Goal: Information Seeking & Learning: Find specific fact

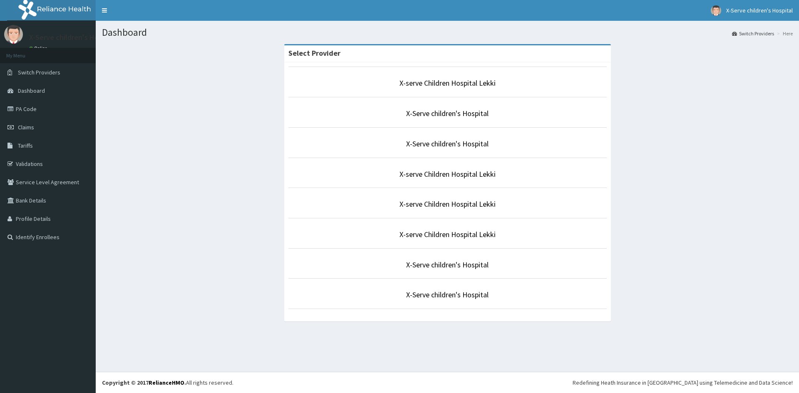
click at [349, 67] on div "X-serve Children Hospital Lekki X-Serve children's Hospital X-Serve children's …" at bounding box center [447, 191] width 327 height 259
click at [443, 84] on link "X-serve Children Hospital Lekki" at bounding box center [448, 83] width 96 height 10
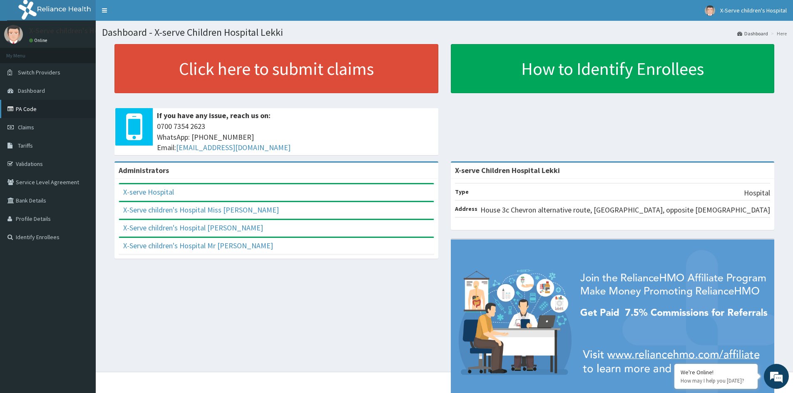
click at [48, 108] on link "PA Code" at bounding box center [48, 109] width 96 height 18
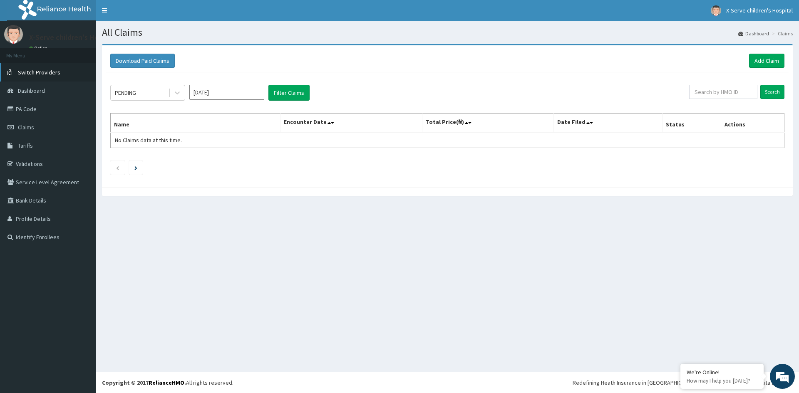
click at [65, 68] on link "Switch Providers" at bounding box center [48, 72] width 96 height 18
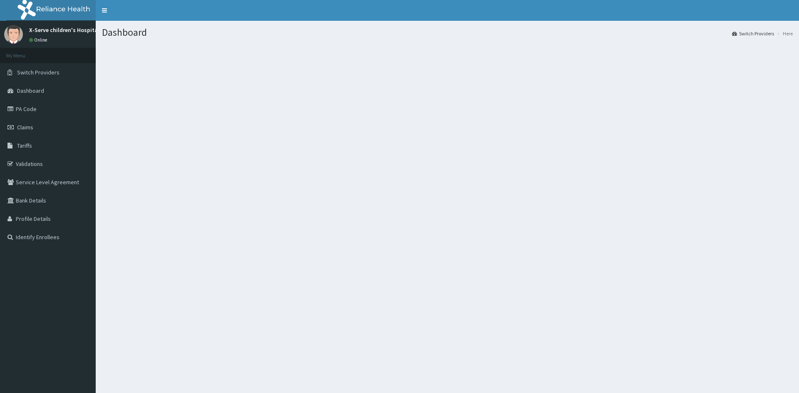
click at [398, 173] on div "Dashboard Switch Providers Here" at bounding box center [447, 217] width 703 height 393
click at [44, 104] on link "PA Code" at bounding box center [48, 109] width 96 height 18
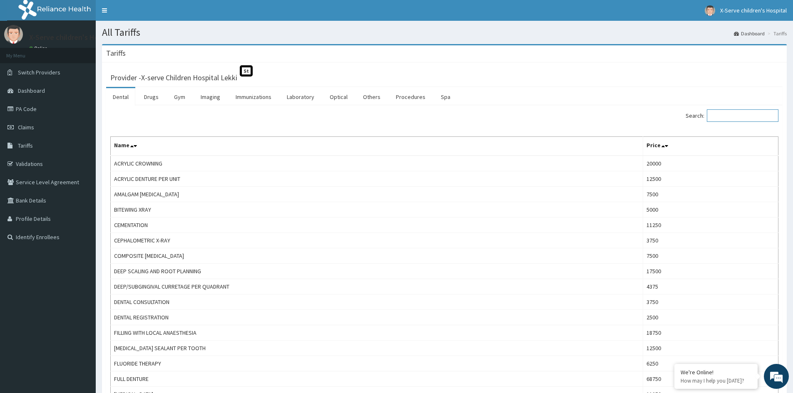
click at [740, 118] on input "Search:" at bounding box center [743, 115] width 72 height 12
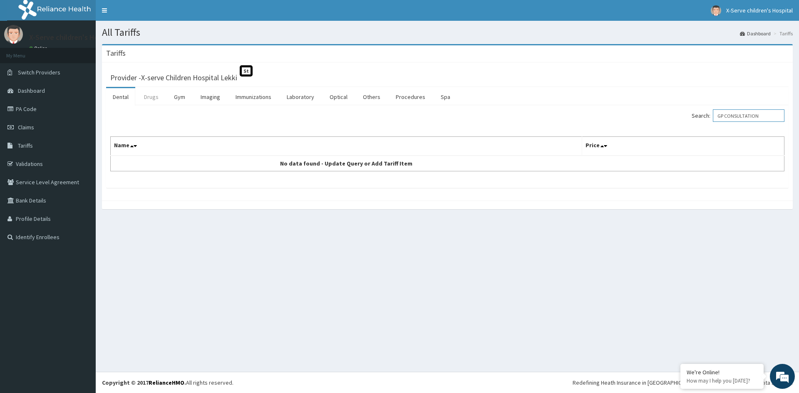
type input "GP CONSULTATION"
click at [154, 95] on link "Drugs" at bounding box center [151, 96] width 28 height 17
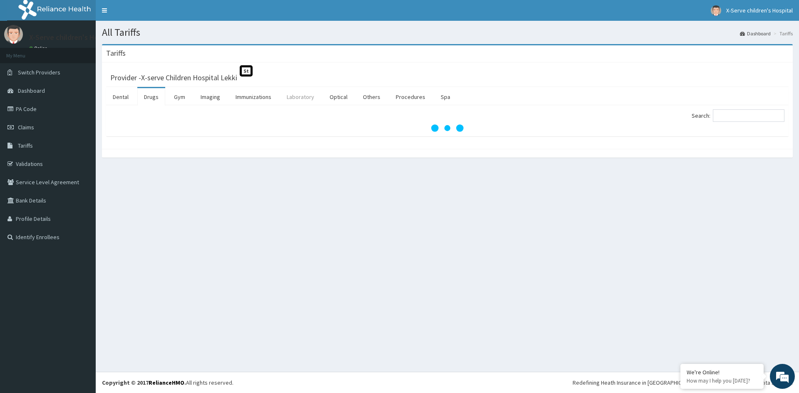
click at [318, 96] on link "Laboratory" at bounding box center [300, 96] width 41 height 17
click at [753, 113] on input "Search:" at bounding box center [749, 115] width 72 height 12
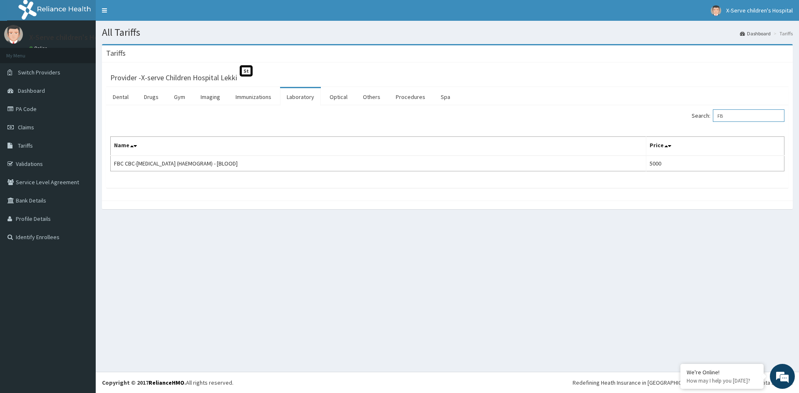
type input "F"
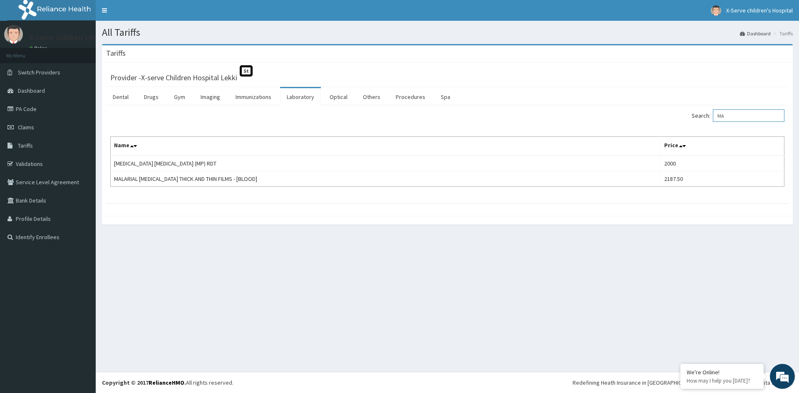
type input "M"
type input "ESR"
click at [150, 93] on link "Drugs" at bounding box center [151, 96] width 28 height 17
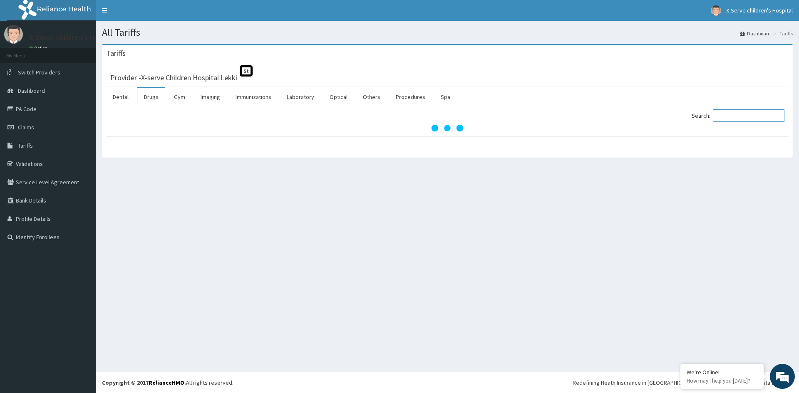
click at [740, 114] on input "Search:" at bounding box center [749, 115] width 72 height 12
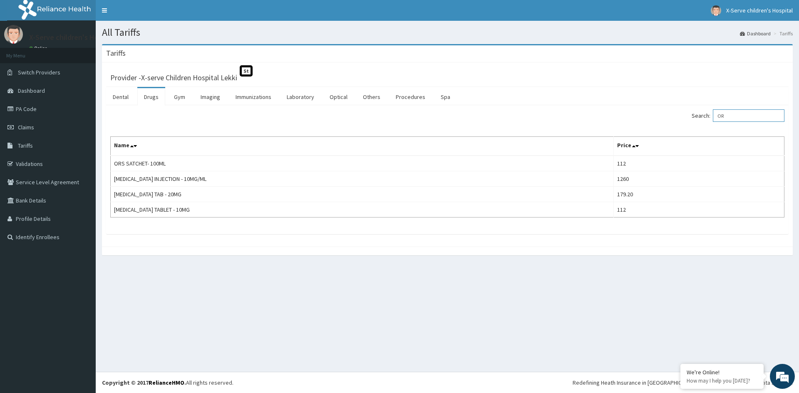
type input "O"
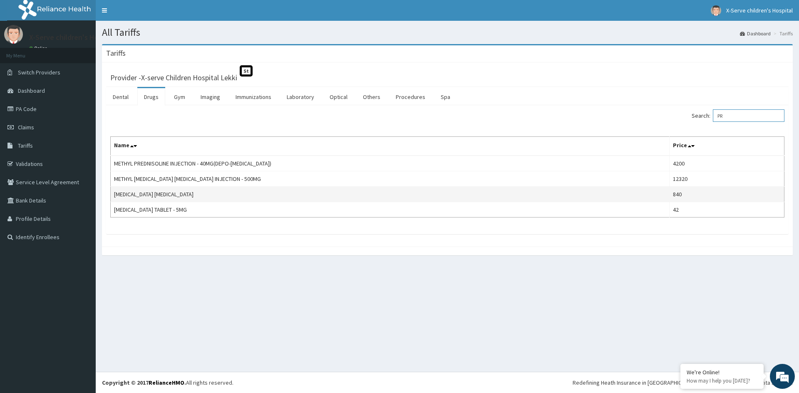
type input "P"
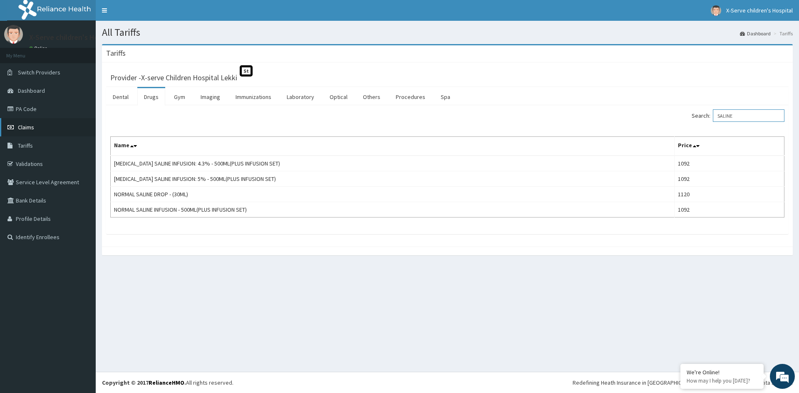
type input "SALINE"
click at [38, 125] on link "Claims" at bounding box center [48, 127] width 96 height 18
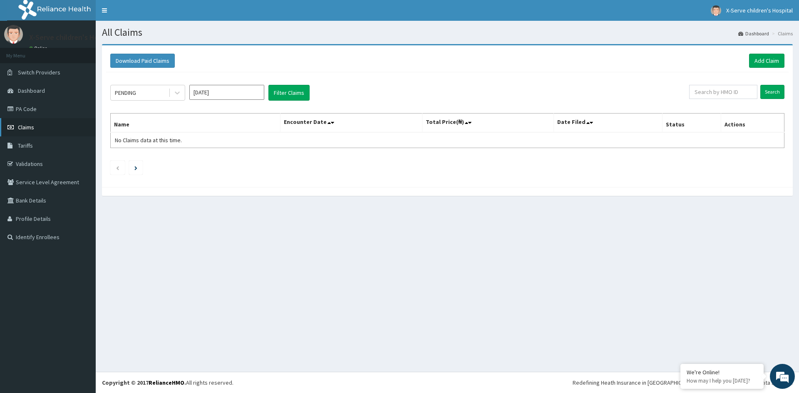
click at [46, 129] on link "Claims" at bounding box center [48, 127] width 96 height 18
click at [60, 87] on link "Dashboard" at bounding box center [48, 91] width 96 height 18
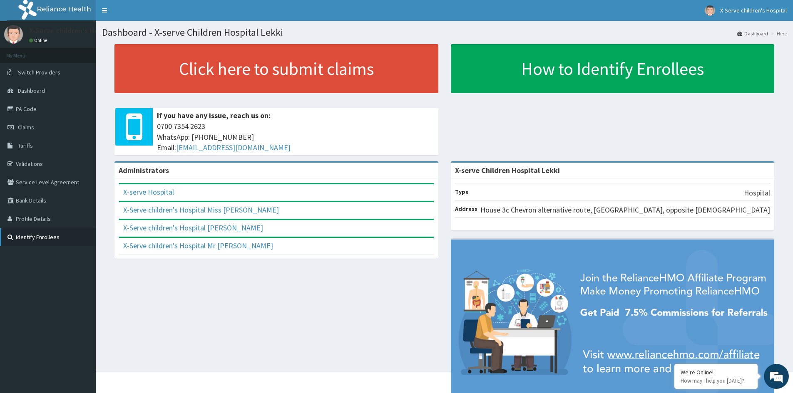
click at [52, 235] on link "Identify Enrollees" at bounding box center [48, 237] width 96 height 18
click at [103, 5] on link "Toggle navigation" at bounding box center [104, 10] width 17 height 21
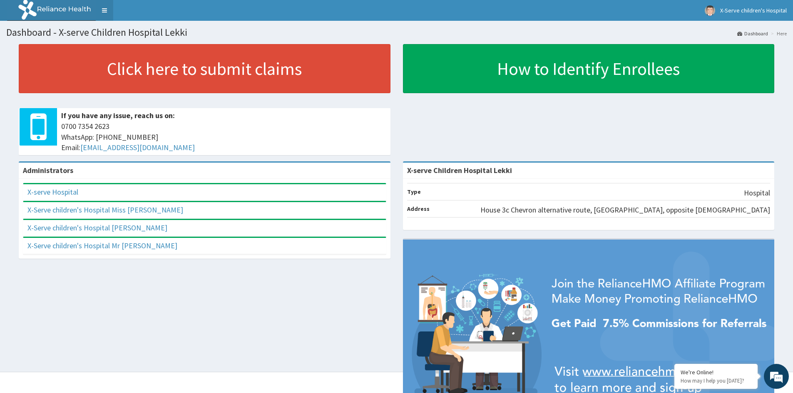
click at [101, 9] on link "Toggle navigation" at bounding box center [104, 10] width 17 height 21
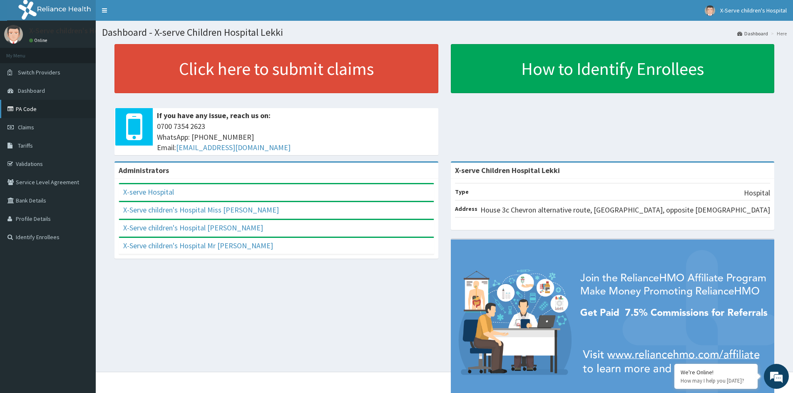
click at [24, 107] on link "PA Code" at bounding box center [48, 109] width 96 height 18
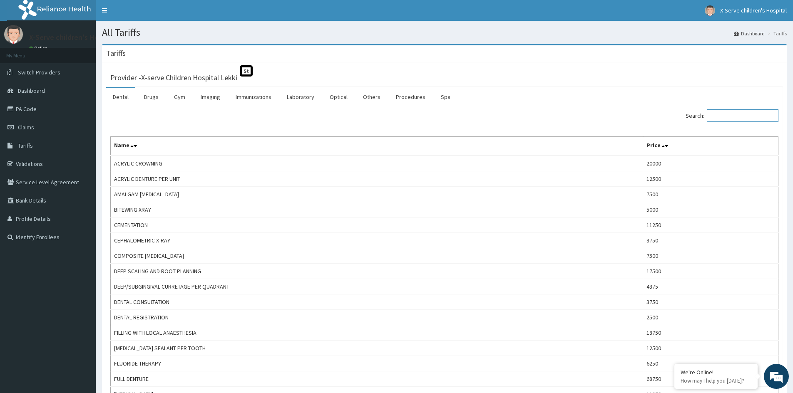
click at [727, 116] on input "Search:" at bounding box center [743, 115] width 72 height 12
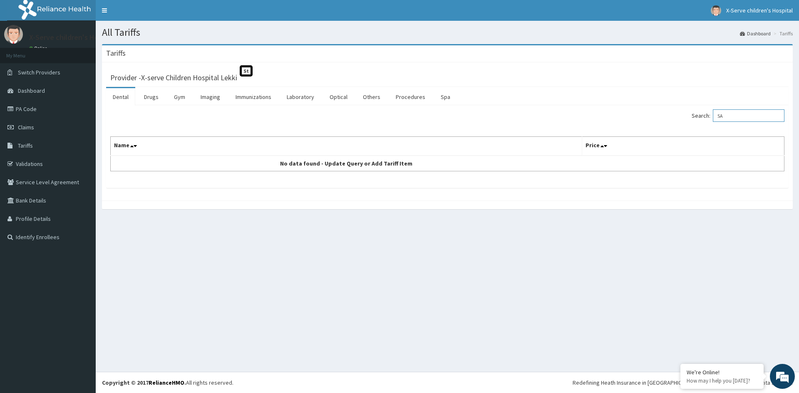
type input "S"
type input "N"
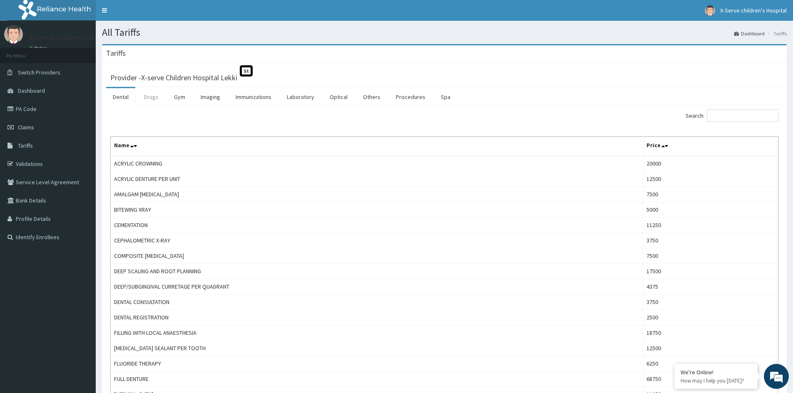
click at [152, 98] on link "Drugs" at bounding box center [151, 96] width 28 height 17
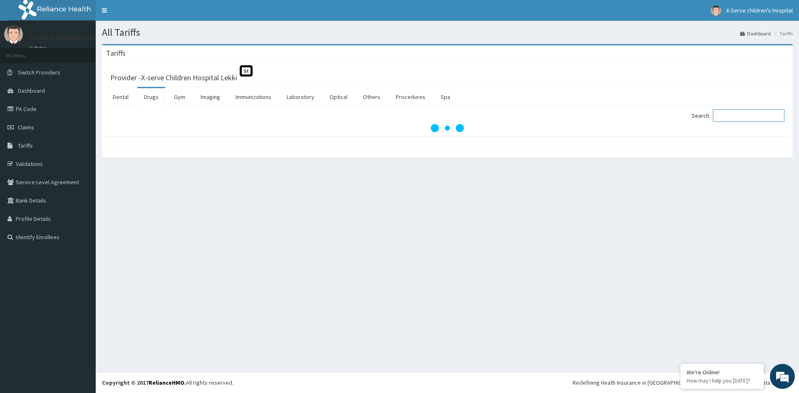
click at [742, 118] on input "Search:" at bounding box center [749, 115] width 72 height 12
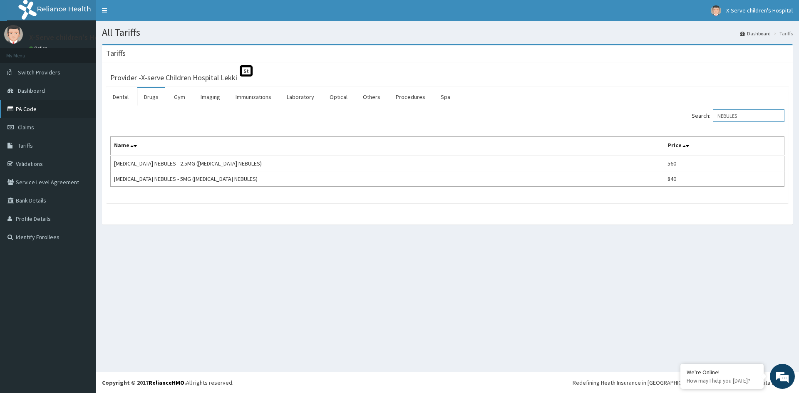
type input "NEBULES"
click at [77, 108] on link "PA Code" at bounding box center [48, 109] width 96 height 18
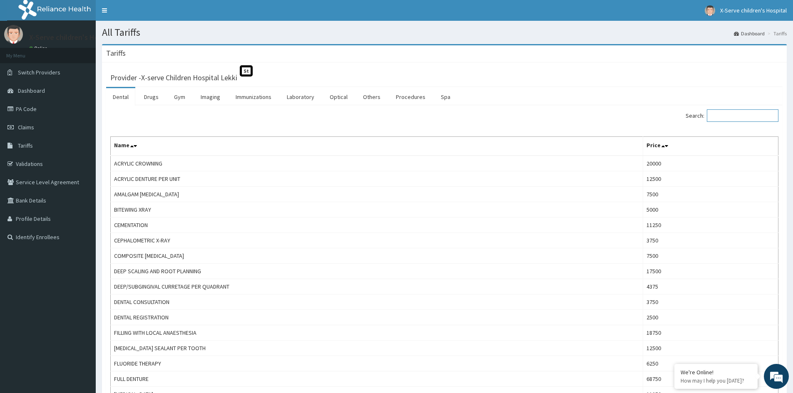
click at [728, 114] on input "Search:" at bounding box center [743, 115] width 72 height 12
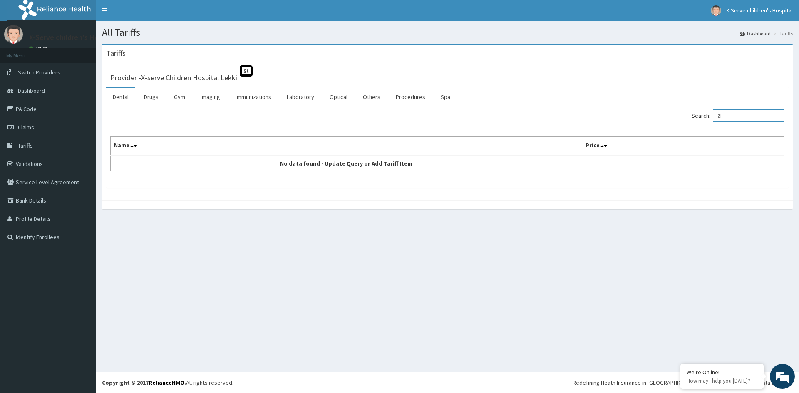
type input "Z"
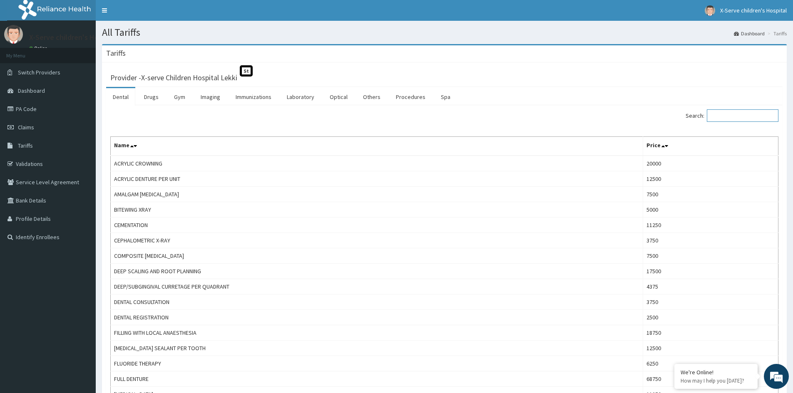
type input "Z"
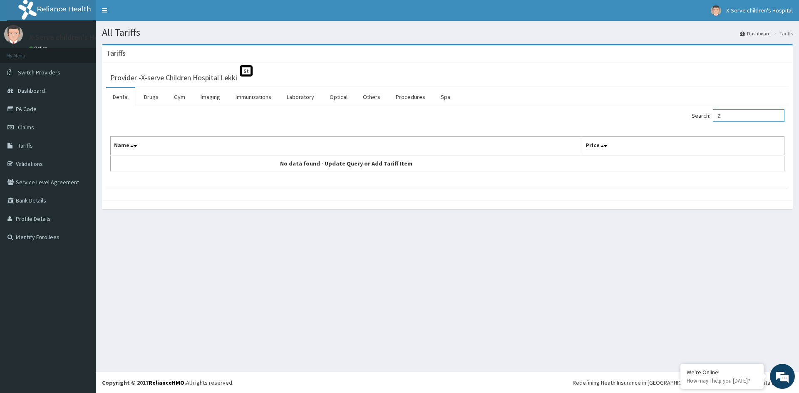
type input "Z"
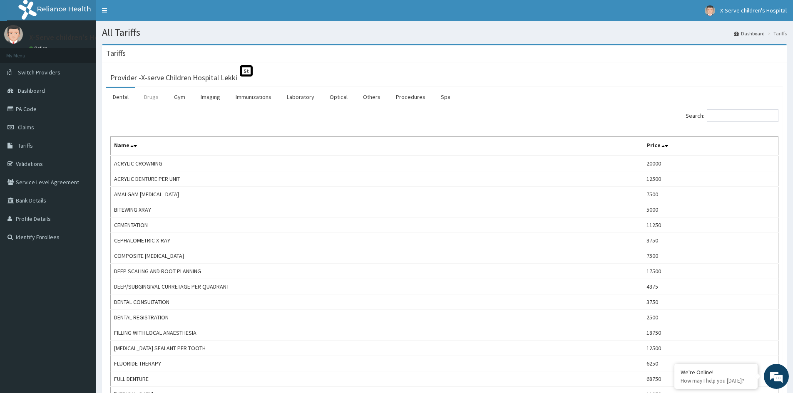
click at [146, 93] on link "Drugs" at bounding box center [151, 96] width 28 height 17
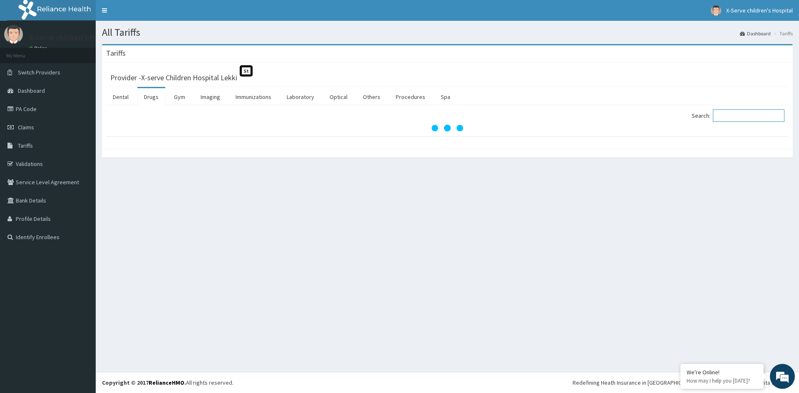
click at [736, 114] on input "Search:" at bounding box center [749, 115] width 72 height 12
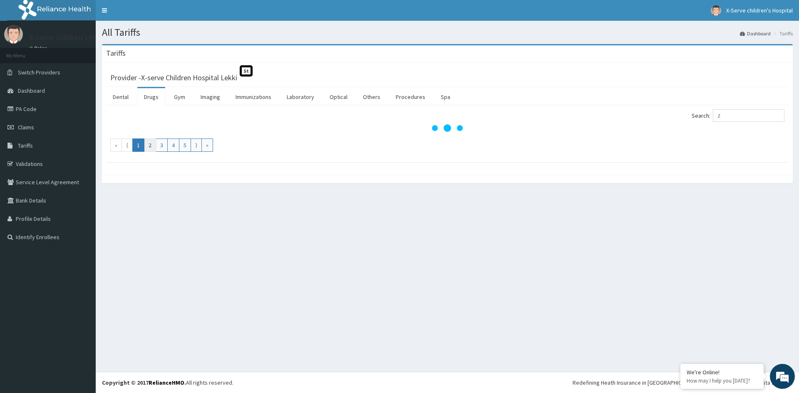
click at [152, 143] on link "2" at bounding box center [150, 145] width 12 height 13
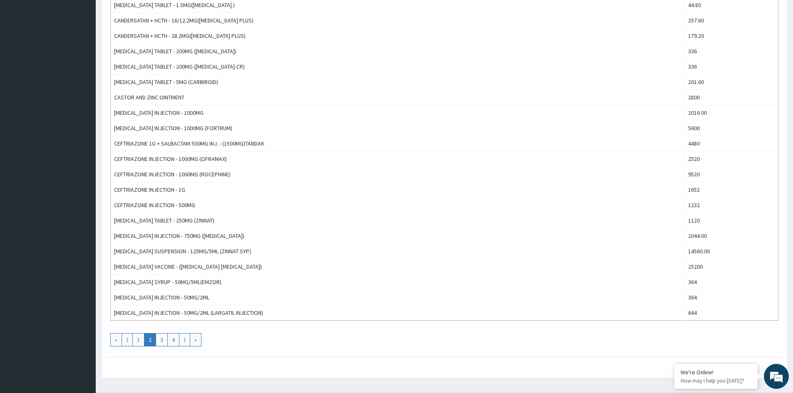
scroll to position [626, 0]
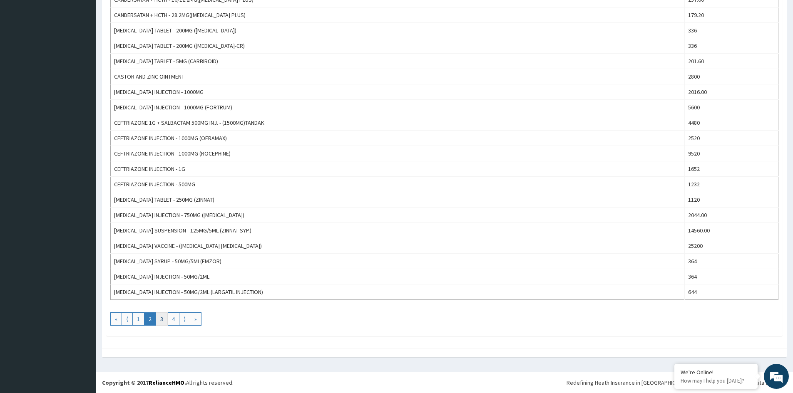
click at [161, 317] on link "3" at bounding box center [162, 319] width 12 height 13
click at [174, 319] on link "4" at bounding box center [173, 319] width 12 height 13
click at [182, 321] on link "⟩" at bounding box center [184, 319] width 11 height 13
click at [185, 321] on link "⟩" at bounding box center [184, 319] width 11 height 13
click at [129, 318] on link "⟨" at bounding box center [127, 319] width 11 height 13
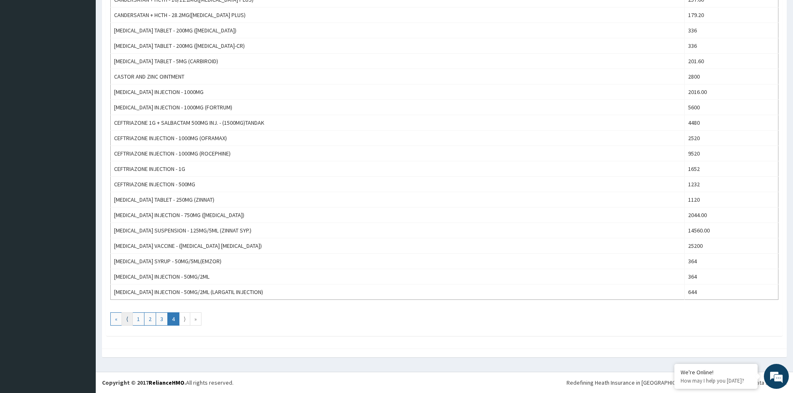
scroll to position [0, 0]
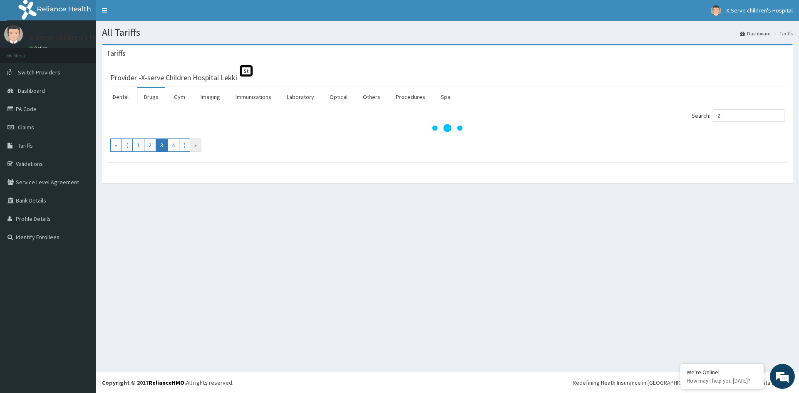
click at [196, 144] on link "»" at bounding box center [196, 145] width 12 height 13
click at [196, 152] on link "»" at bounding box center [196, 145] width 12 height 13
click at [196, 151] on link "»" at bounding box center [196, 145] width 12 height 13
click at [196, 149] on link "»" at bounding box center [196, 145] width 12 height 13
click at [196, 147] on link "»" at bounding box center [196, 145] width 12 height 13
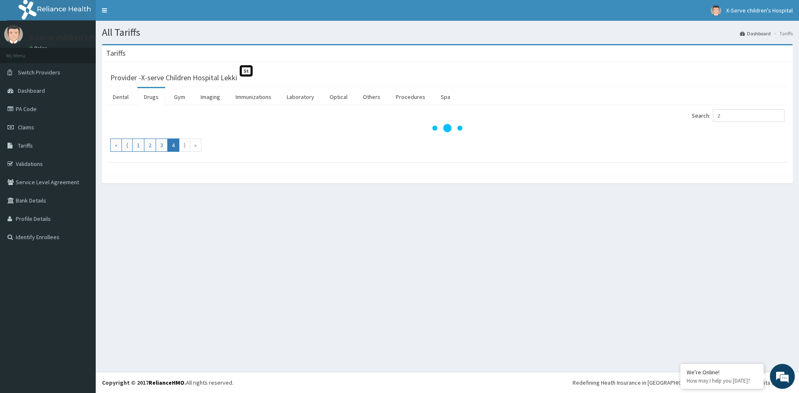
click at [184, 147] on link "⟩" at bounding box center [184, 145] width 11 height 13
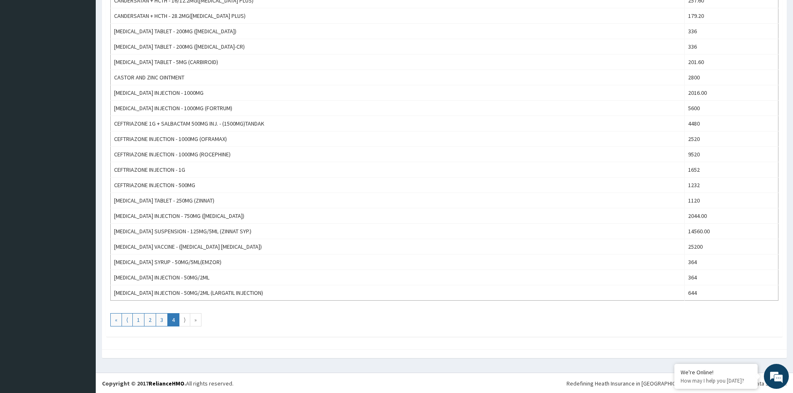
scroll to position [626, 0]
click at [195, 322] on link "»" at bounding box center [196, 319] width 12 height 13
click at [195, 321] on link "»" at bounding box center [196, 319] width 12 height 13
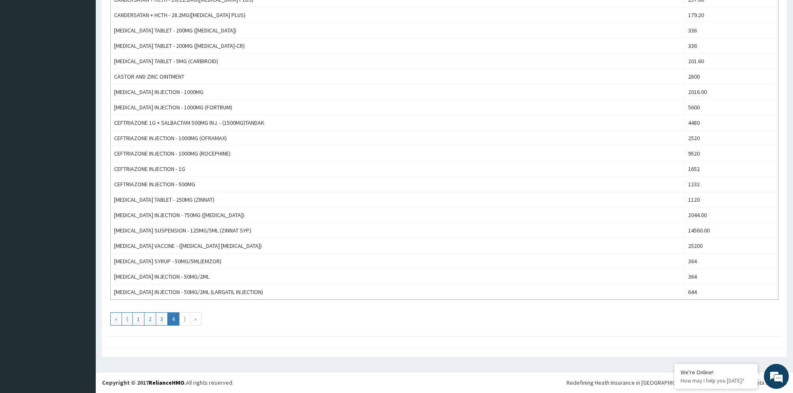
click at [195, 321] on link "»" at bounding box center [196, 319] width 12 height 13
click at [118, 316] on link "«" at bounding box center [116, 319] width 12 height 13
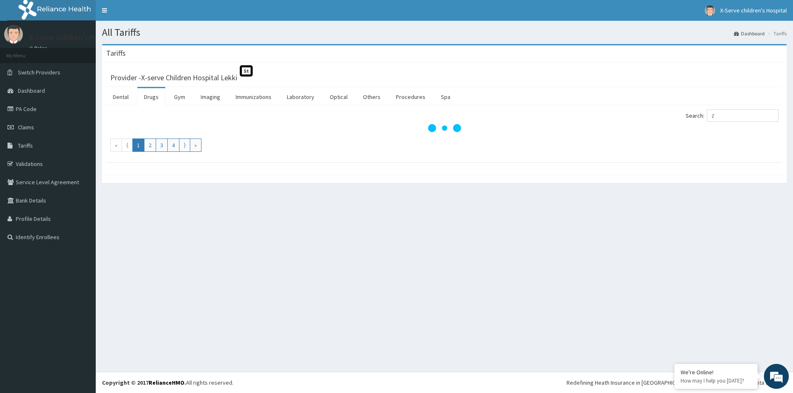
scroll to position [0, 0]
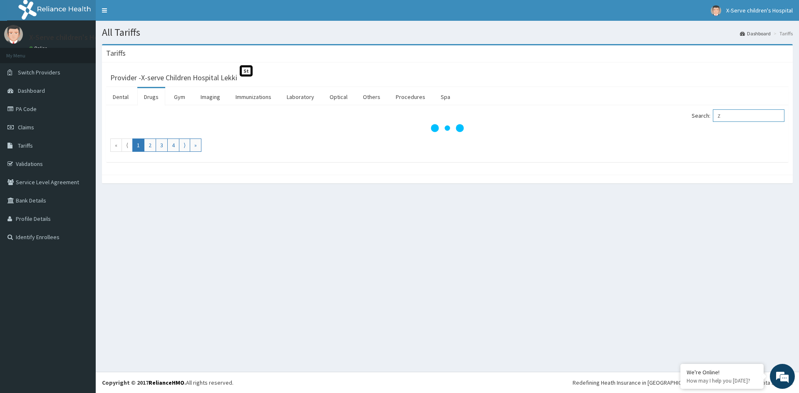
click at [736, 119] on input "Z" at bounding box center [749, 115] width 72 height 12
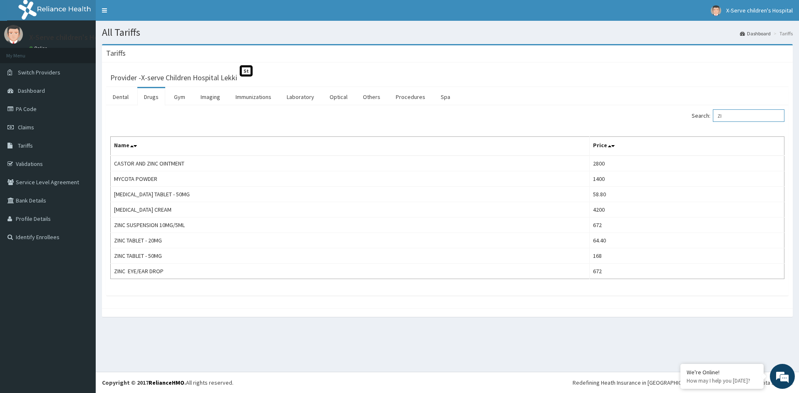
type input "Z"
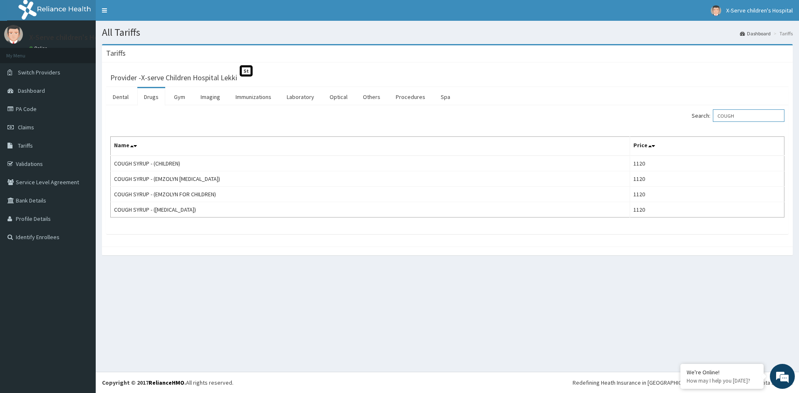
click at [748, 121] on input "COUGH" at bounding box center [749, 115] width 72 height 12
type input "C"
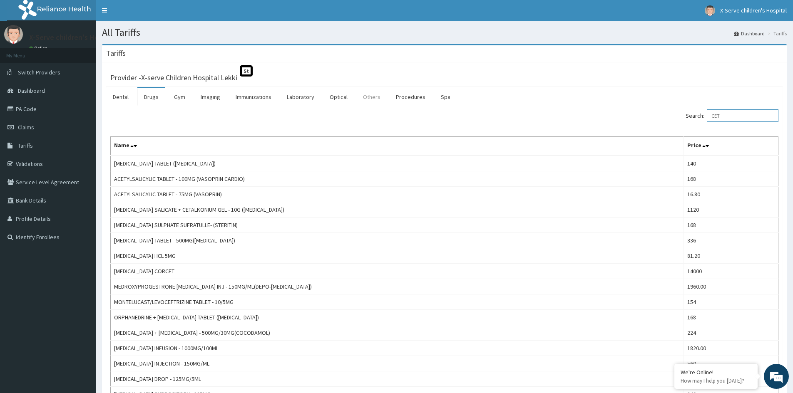
type input "CET"
click at [378, 95] on link "Others" at bounding box center [371, 96] width 31 height 17
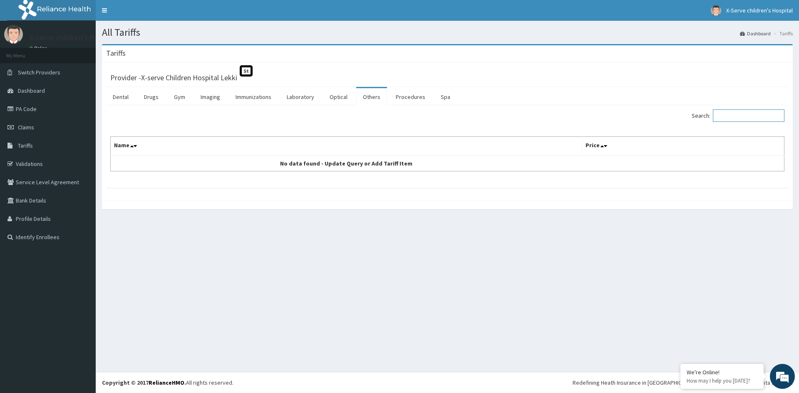
click at [735, 118] on input "Search:" at bounding box center [749, 115] width 72 height 12
click at [413, 94] on link "Procedures" at bounding box center [410, 96] width 43 height 17
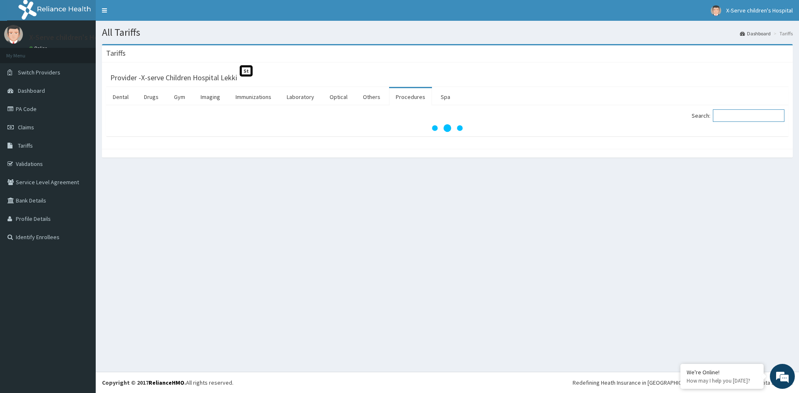
click at [733, 117] on input "Search:" at bounding box center [749, 115] width 72 height 12
type input "G"
click at [344, 94] on link "Optical" at bounding box center [338, 96] width 31 height 17
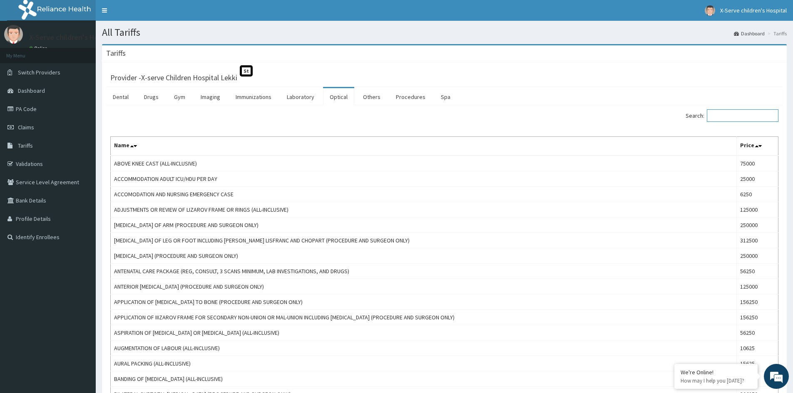
click at [745, 117] on input "Search:" at bounding box center [743, 115] width 72 height 12
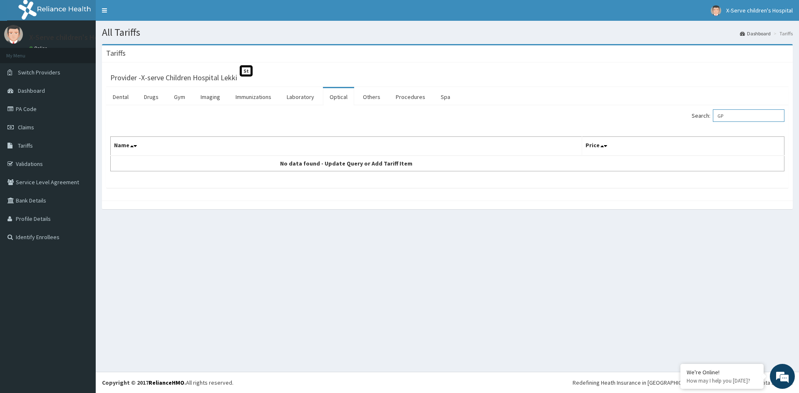
type input "G"
type input "COUGH SY"
click at [153, 86] on div "Provider - X-serve Children Hospital Lekki St" at bounding box center [447, 77] width 683 height 20
click at [148, 98] on link "Drugs" at bounding box center [151, 96] width 28 height 17
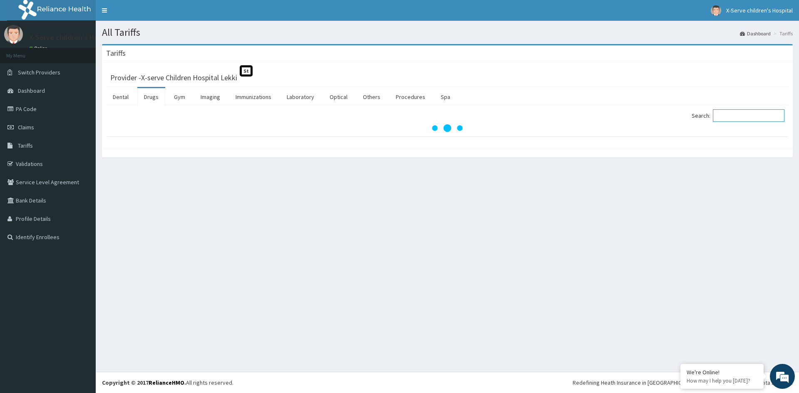
click at [745, 115] on input "Search:" at bounding box center [749, 115] width 72 height 12
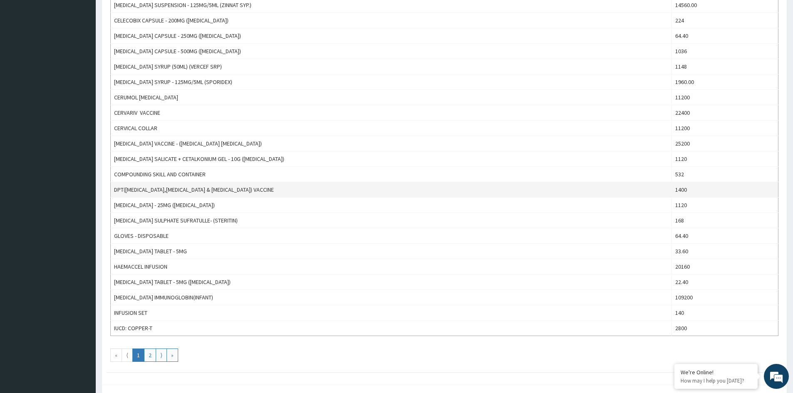
scroll to position [624, 0]
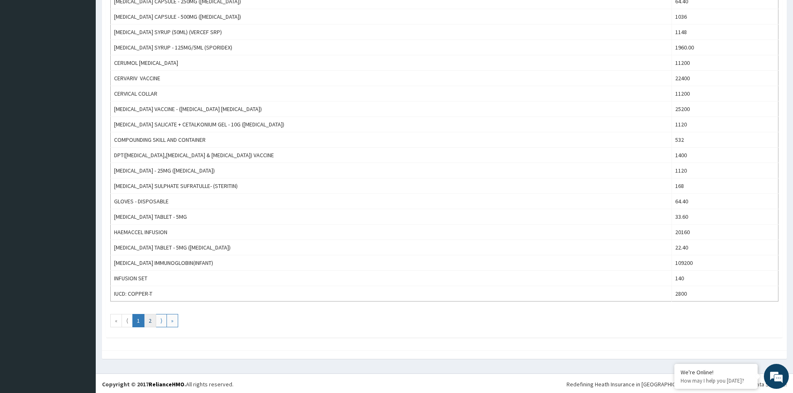
type input "CE"
click at [152, 322] on link "2" at bounding box center [150, 320] width 12 height 13
click at [160, 321] on link "⟩" at bounding box center [161, 320] width 11 height 13
click at [119, 321] on link "«" at bounding box center [116, 320] width 12 height 13
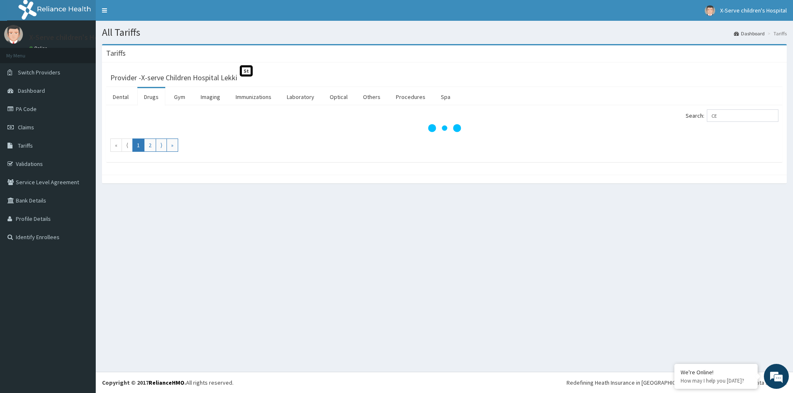
scroll to position [0, 0]
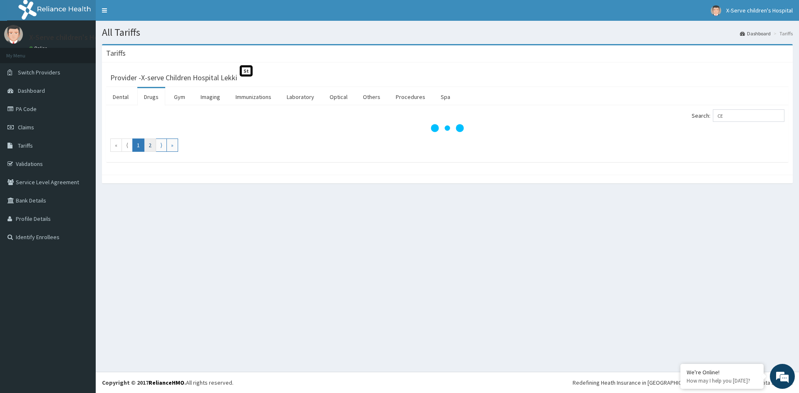
click at [152, 146] on link "2" at bounding box center [150, 145] width 12 height 13
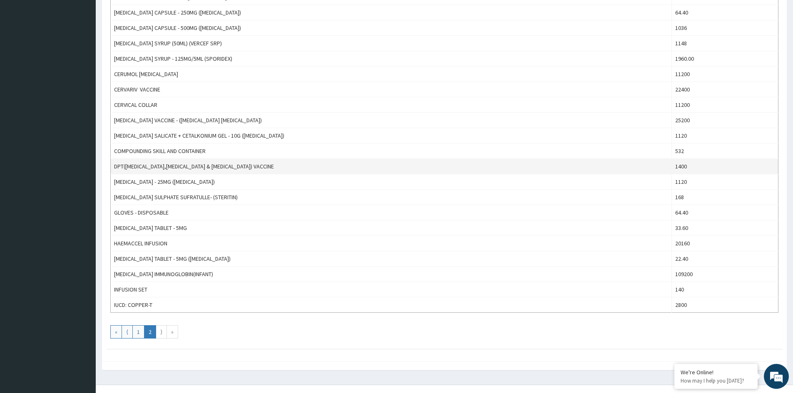
scroll to position [624, 0]
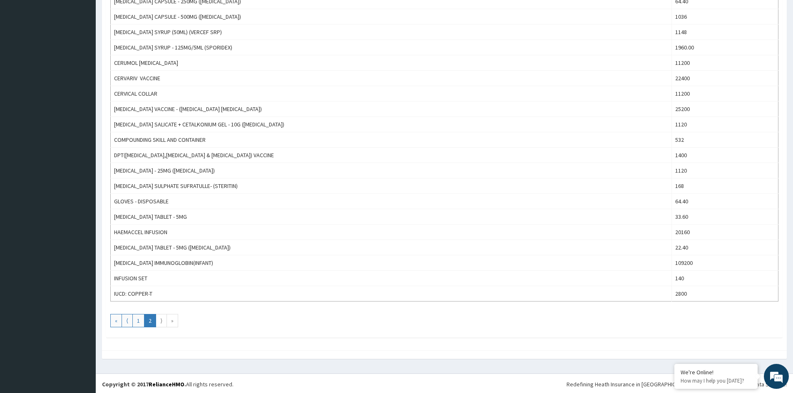
click at [163, 323] on link "⟩" at bounding box center [161, 320] width 11 height 13
click at [129, 323] on link "⟨" at bounding box center [127, 320] width 11 height 13
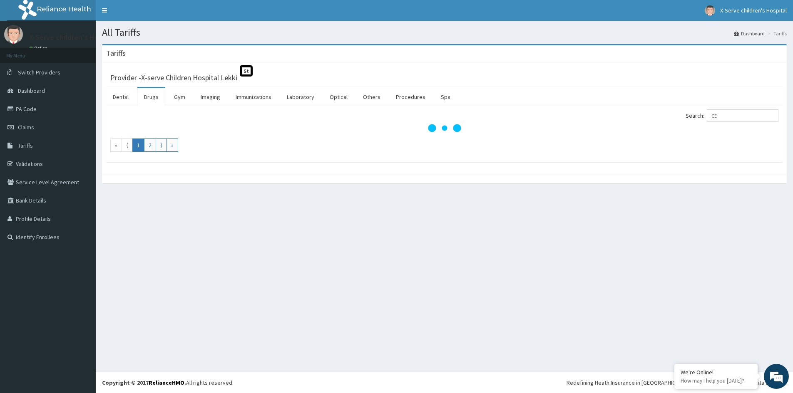
scroll to position [0, 0]
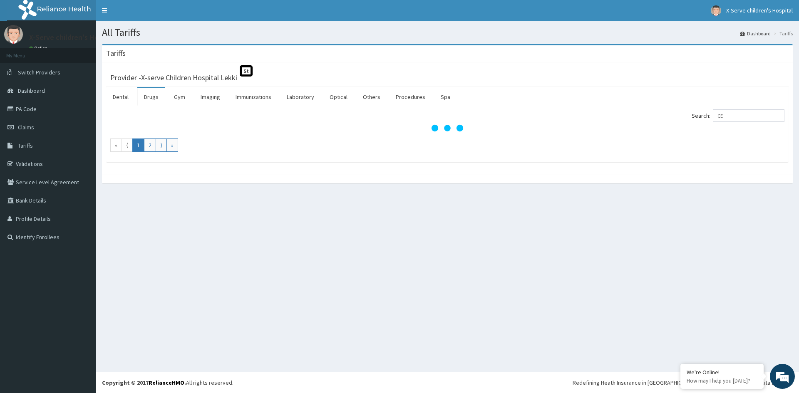
drag, startPoint x: 126, startPoint y: 147, endPoint x: 105, endPoint y: 149, distance: 20.9
click at [126, 147] on link "⟨" at bounding box center [127, 145] width 11 height 13
click at [114, 149] on link "«" at bounding box center [116, 145] width 12 height 13
drag, startPoint x: 114, startPoint y: 149, endPoint x: 117, endPoint y: 151, distance: 4.3
click at [116, 150] on link "«" at bounding box center [116, 145] width 12 height 13
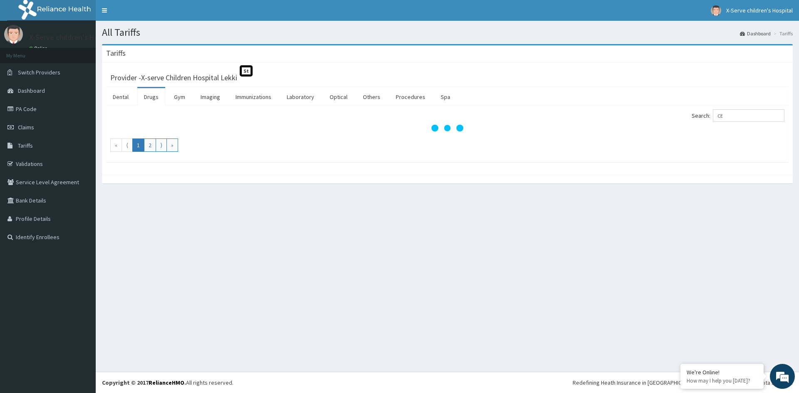
click at [170, 152] on div "Search: CE « ⟨ 1 2 ⟩ »" at bounding box center [447, 133] width 683 height 57
click at [172, 148] on link "»" at bounding box center [173, 145] width 12 height 13
click at [153, 148] on link "2" at bounding box center [150, 145] width 12 height 13
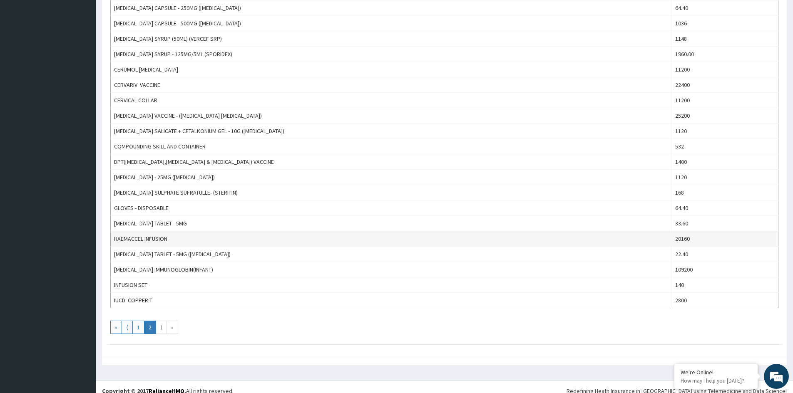
scroll to position [624, 0]
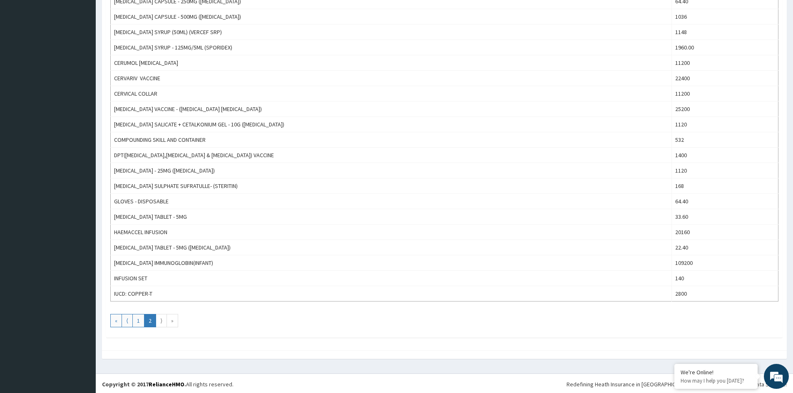
click at [159, 326] on link "⟩" at bounding box center [161, 320] width 11 height 13
click at [132, 318] on link "⟨" at bounding box center [127, 320] width 11 height 13
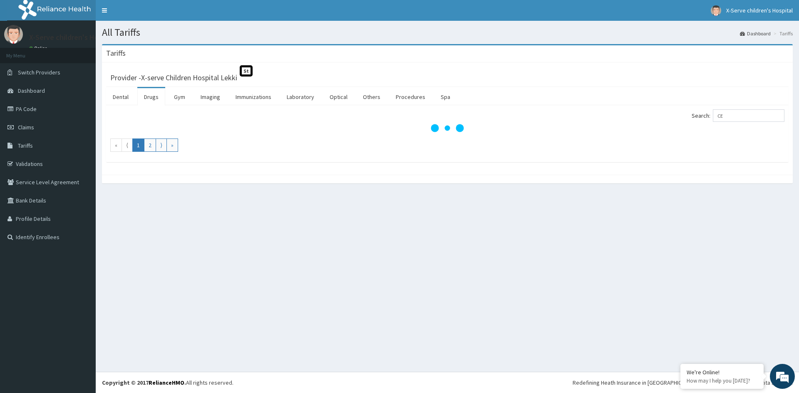
click at [132, 320] on div "All Tariffs Dashboard Tariffs Tariffs Provider - X-serve Children Hospital Lekk…" at bounding box center [447, 196] width 703 height 351
click at [167, 145] on link "⟩" at bounding box center [161, 145] width 11 height 13
click at [162, 148] on link "⟩" at bounding box center [161, 145] width 11 height 13
click at [161, 148] on link "⟩" at bounding box center [161, 145] width 11 height 13
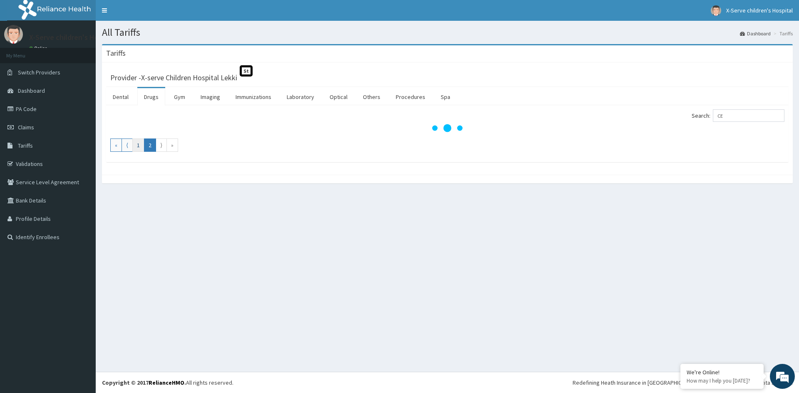
click at [137, 149] on link "1" at bounding box center [138, 145] width 12 height 13
click at [123, 145] on link "⟨" at bounding box center [127, 145] width 11 height 13
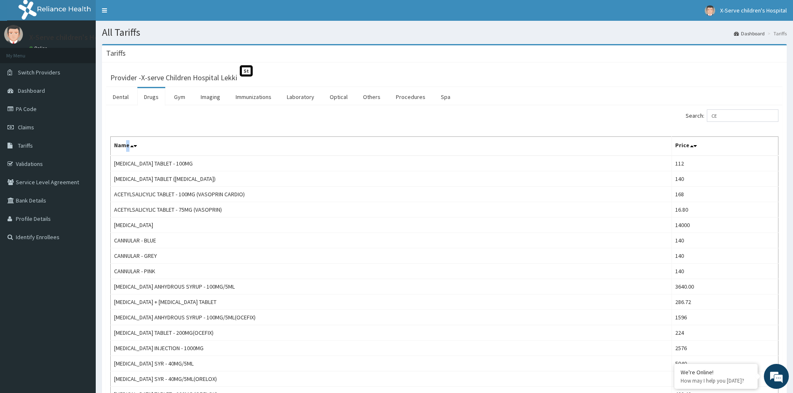
click at [128, 147] on th "Name" at bounding box center [391, 146] width 561 height 19
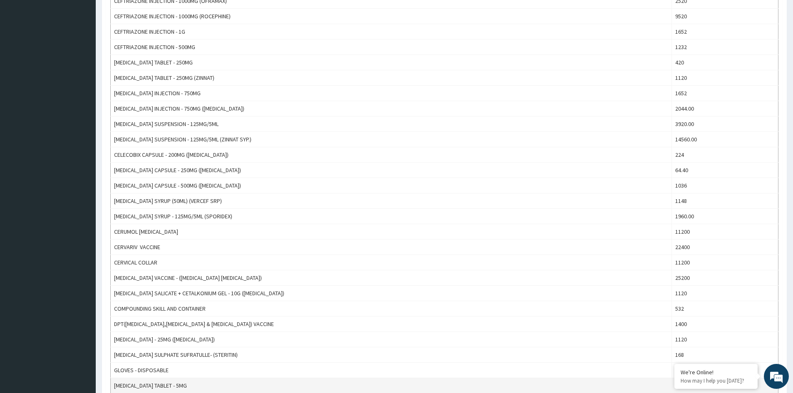
scroll to position [583, 0]
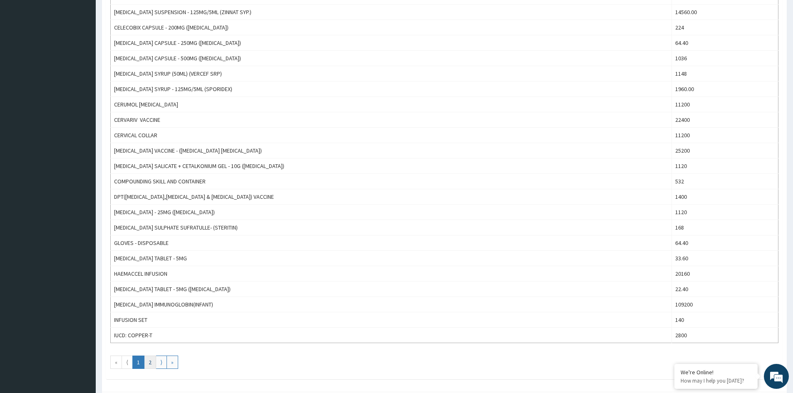
click at [152, 361] on link "2" at bounding box center [150, 362] width 12 height 13
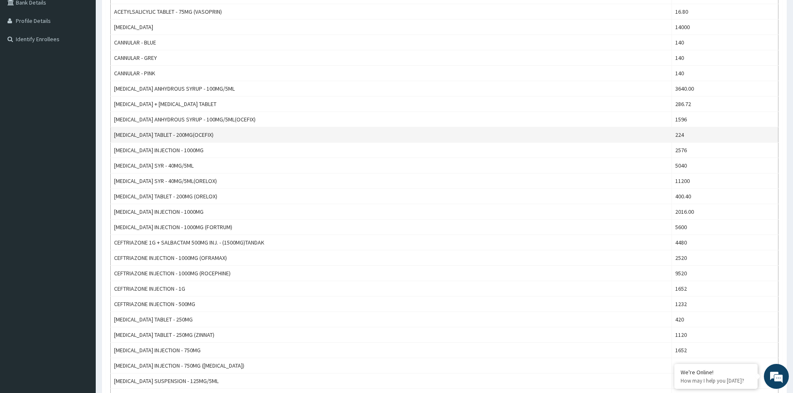
scroll to position [43, 0]
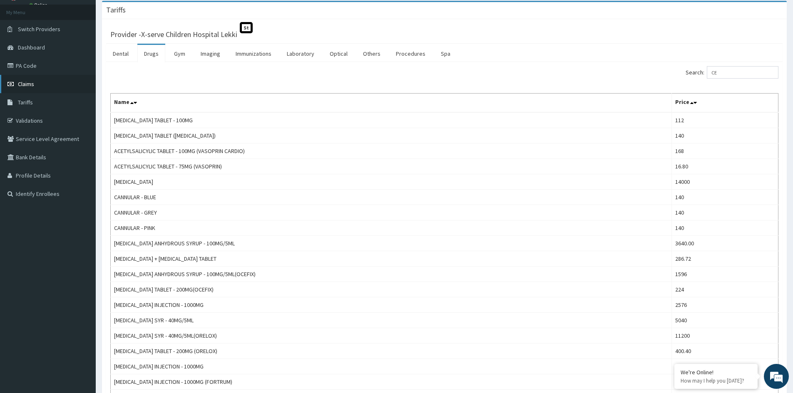
click at [27, 80] on span "Claims" at bounding box center [26, 83] width 16 height 7
click at [30, 63] on link "PA Code" at bounding box center [48, 66] width 96 height 18
click at [43, 68] on link "PA Code" at bounding box center [48, 66] width 96 height 18
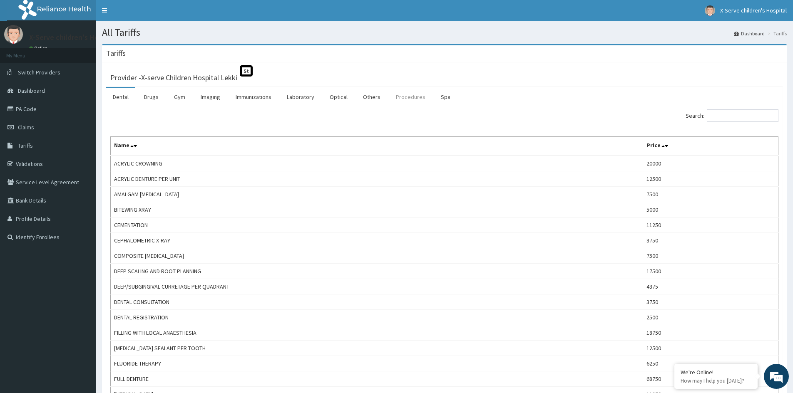
click at [414, 98] on link "Procedures" at bounding box center [410, 96] width 43 height 17
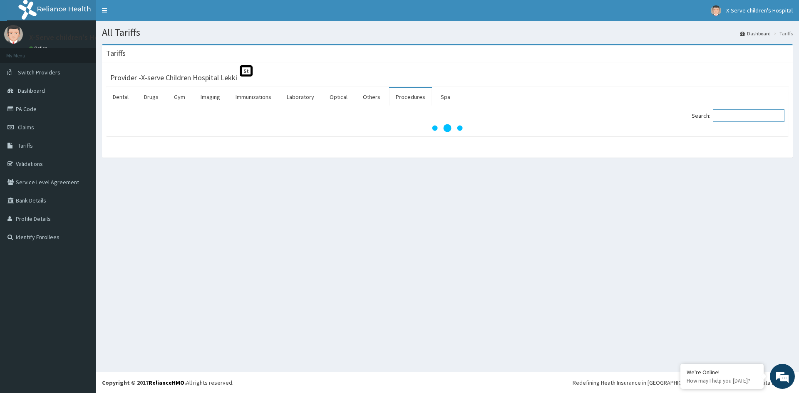
click at [726, 117] on input "Search:" at bounding box center [749, 115] width 72 height 12
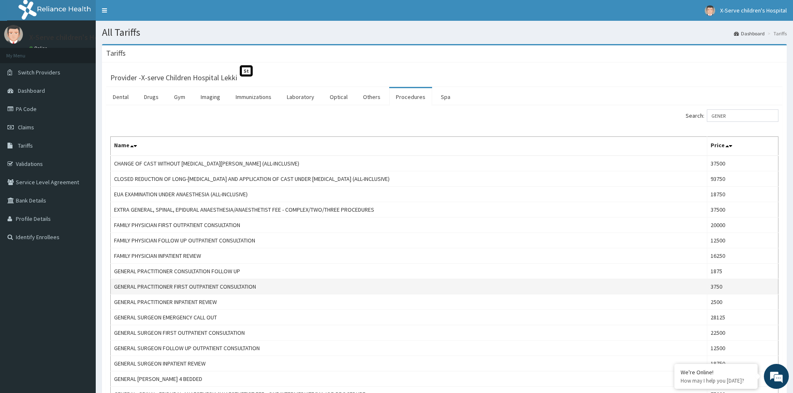
click at [283, 288] on td "GENERAL PRACTITIONER FIRST OUTPATIENT CONSULTATION" at bounding box center [409, 286] width 597 height 15
click at [739, 117] on input "GENER" at bounding box center [743, 115] width 72 height 12
type input "G"
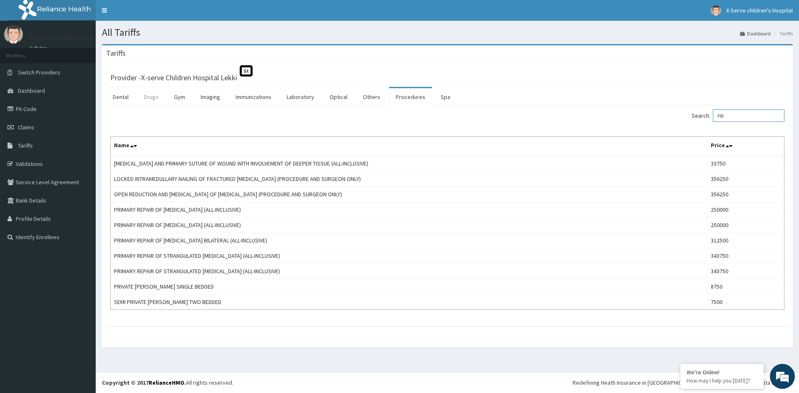
type input "PRI"
click at [151, 98] on link "Drugs" at bounding box center [151, 96] width 28 height 17
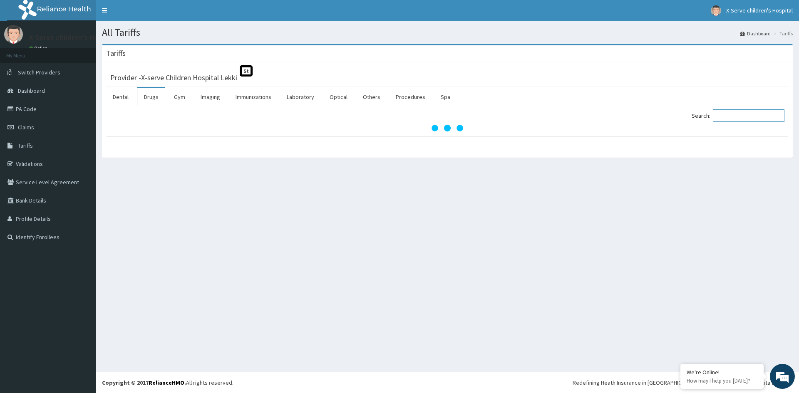
click at [751, 115] on input "Search:" at bounding box center [749, 115] width 72 height 12
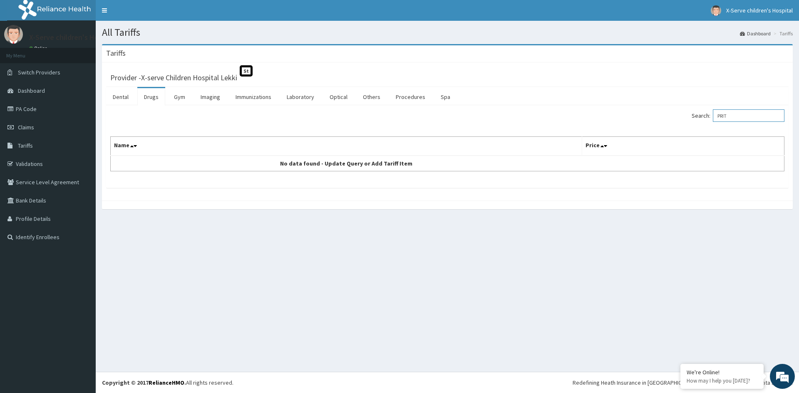
click at [748, 115] on input "PRIT" at bounding box center [749, 115] width 72 height 12
click at [746, 115] on input "PRIT" at bounding box center [749, 115] width 72 height 12
click at [738, 114] on input "PRIT" at bounding box center [749, 115] width 72 height 12
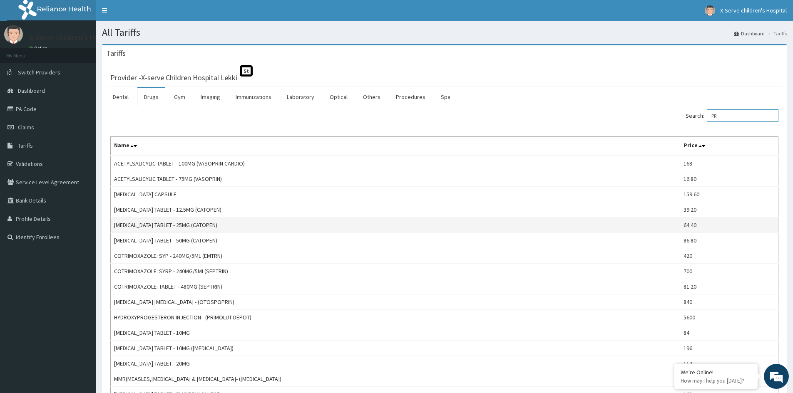
type input "P"
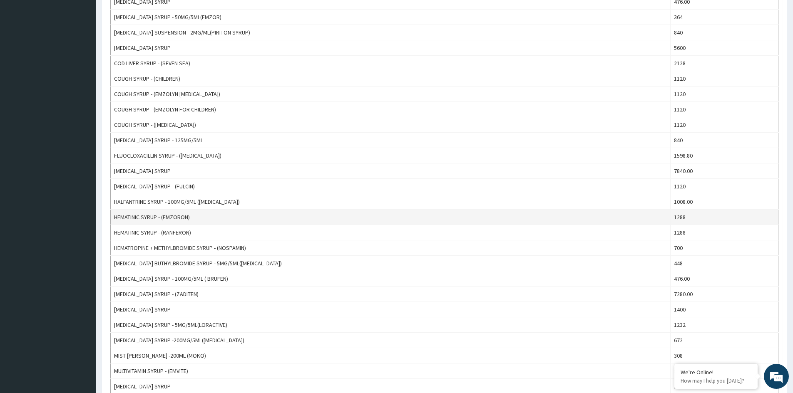
scroll to position [500, 0]
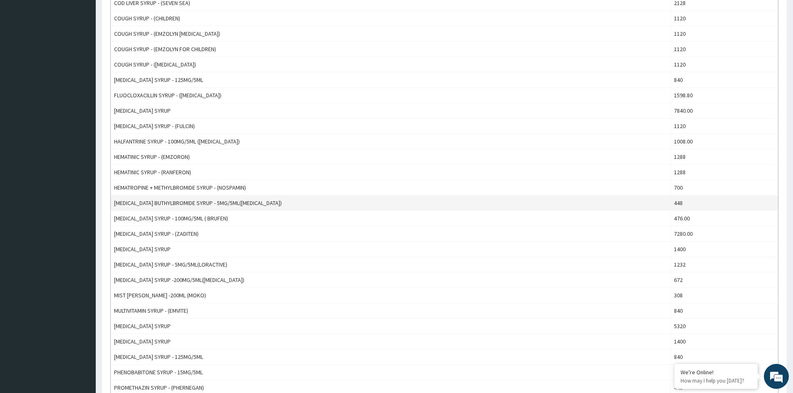
type input "SYRUP"
